Goal: Browse casually

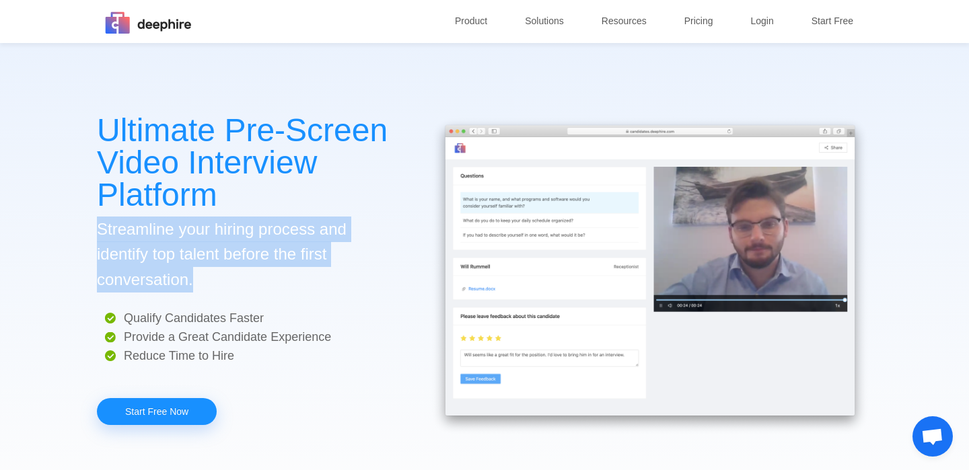
drag, startPoint x: 98, startPoint y: 228, endPoint x: 201, endPoint y: 280, distance: 115.3
click at [201, 280] on p "Streamline your hiring process and identify top talent before the first convers…" at bounding box center [248, 255] width 303 height 76
drag, startPoint x: 99, startPoint y: 225, endPoint x: 207, endPoint y: 279, distance: 120.7
click at [207, 279] on p "Streamline your hiring process and identify top talent before the first convers…" at bounding box center [248, 255] width 303 height 76
click at [199, 292] on div at bounding box center [199, 292] width 0 height 0
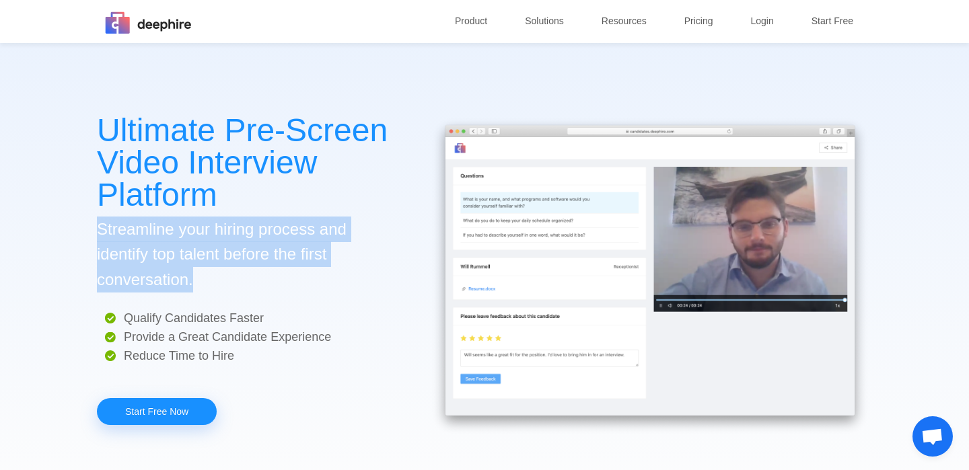
click at [407, 281] on div "Ultimate Pre-Screen Video Interview Platform Streamline your hiring process and…" at bounding box center [485, 278] width 808 height 470
